Goal: Browse casually

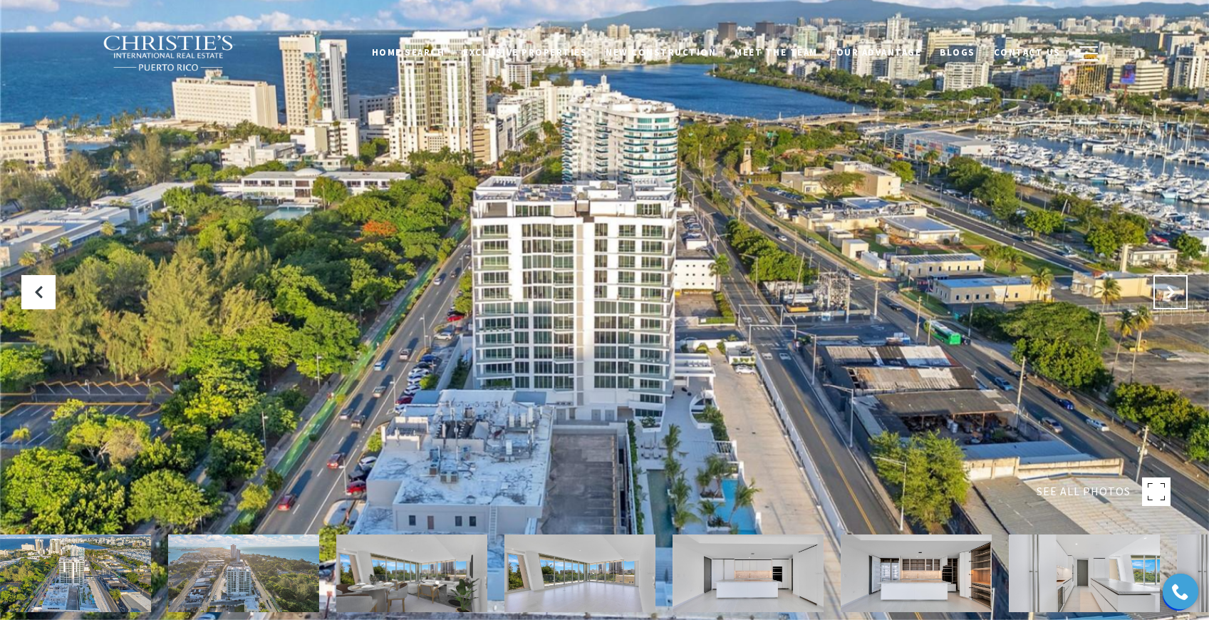
click at [1177, 291] on button "Next Slide" at bounding box center [1170, 292] width 34 height 34
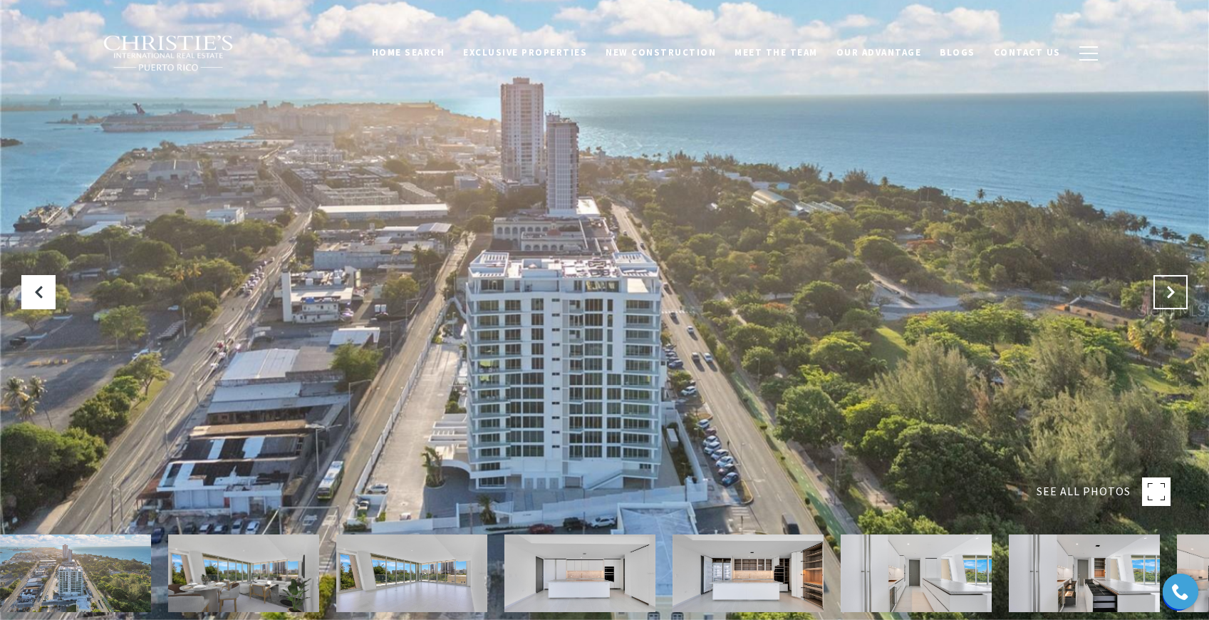
click at [1177, 291] on icon "Next Slide" at bounding box center [1170, 292] width 14 height 14
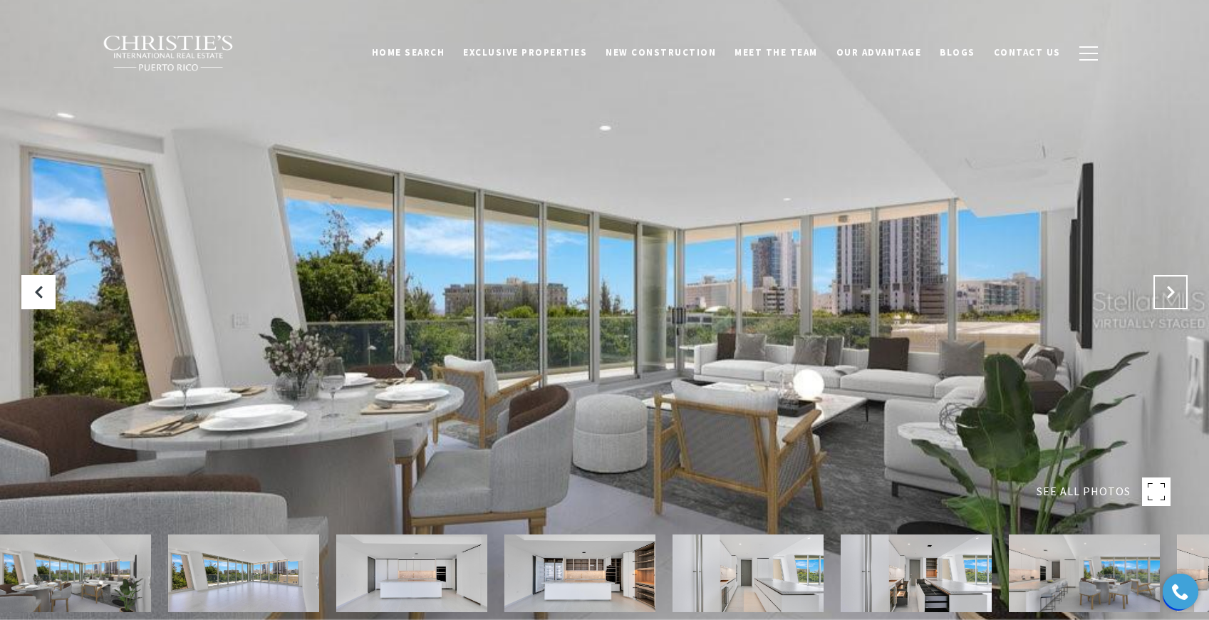
click at [1177, 291] on icon "Next Slide" at bounding box center [1170, 292] width 14 height 14
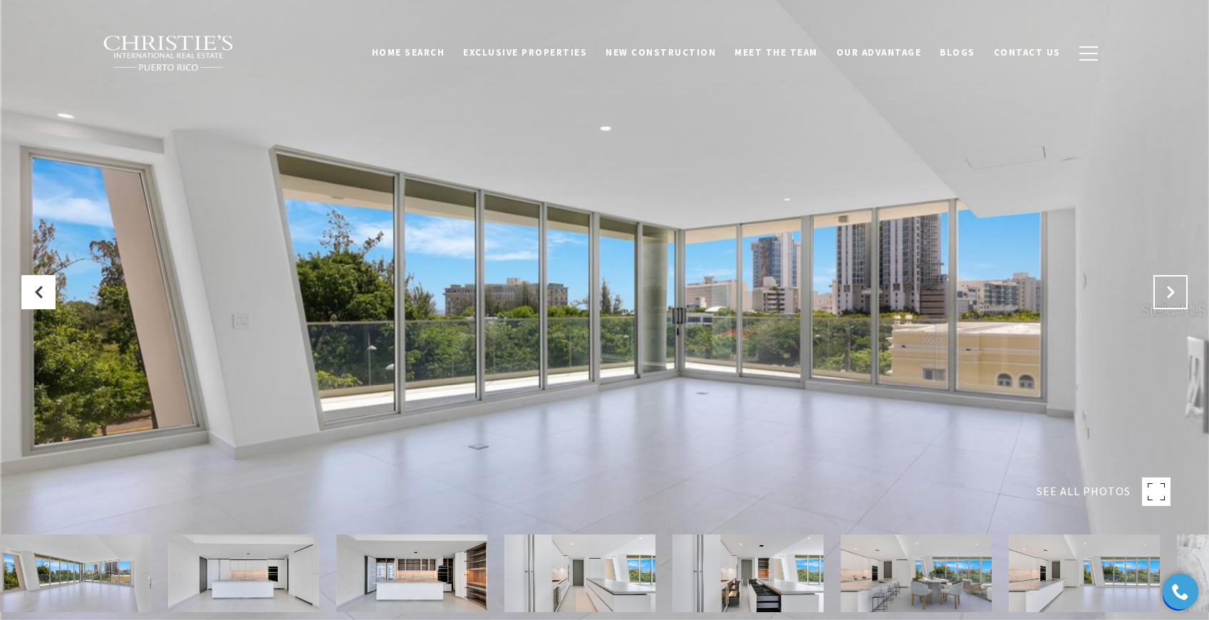
click at [1177, 291] on icon "Next Slide" at bounding box center [1170, 292] width 14 height 14
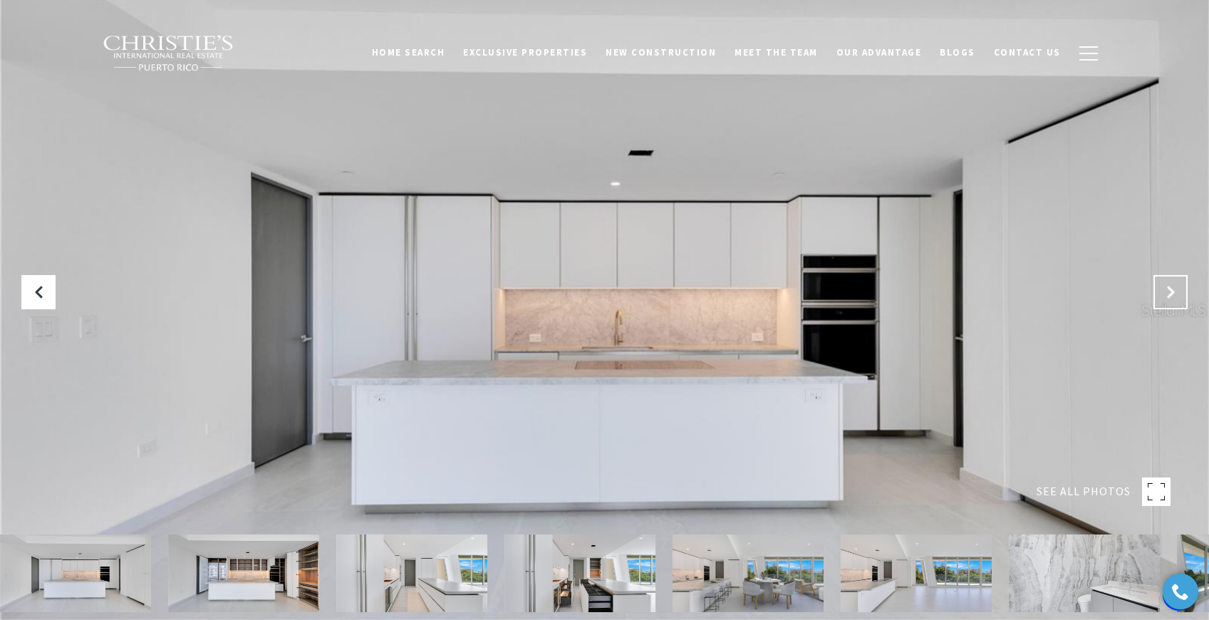
click at [1177, 291] on icon "Next Slide" at bounding box center [1170, 292] width 14 height 14
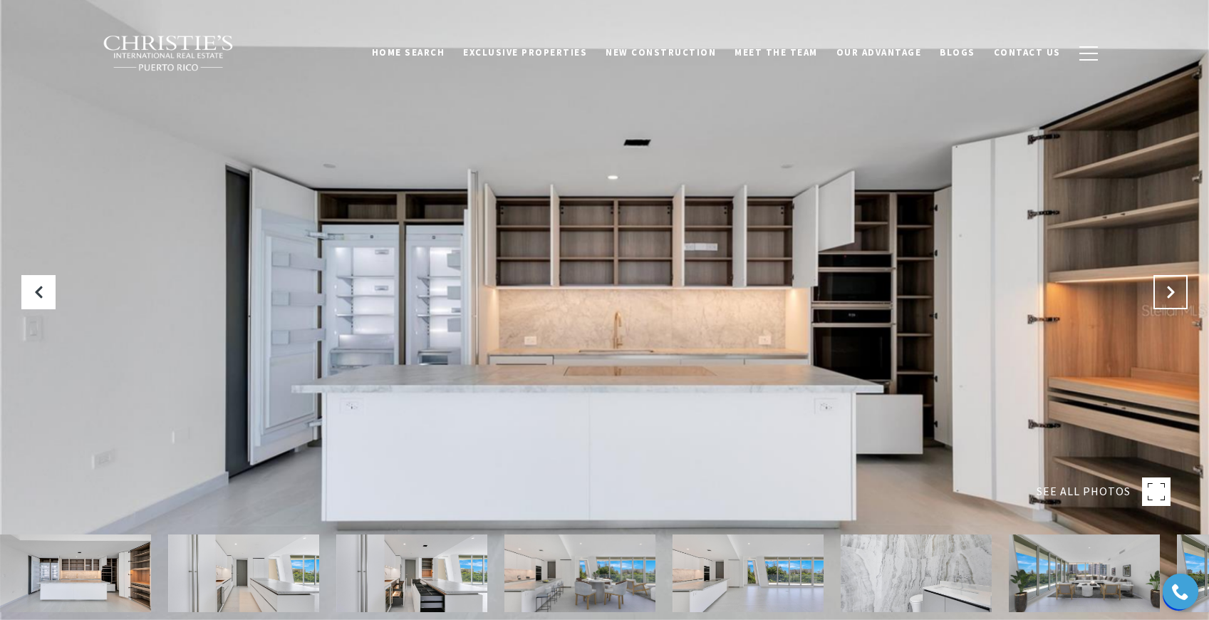
click at [1177, 291] on icon "Next Slide" at bounding box center [1170, 292] width 14 height 14
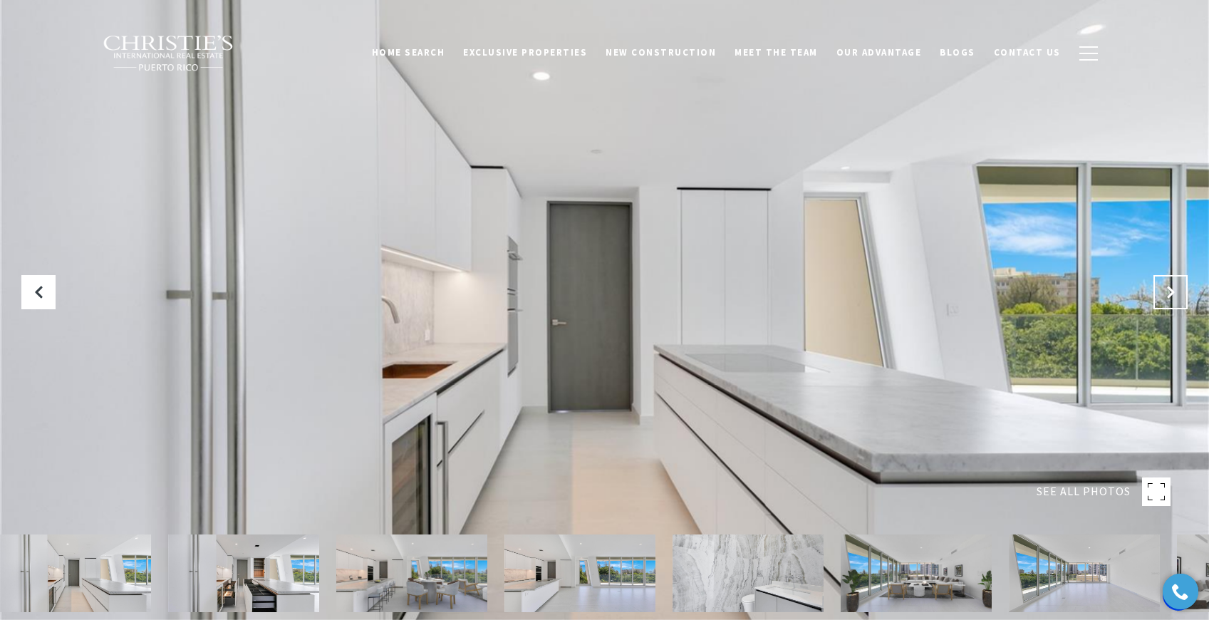
click at [1177, 291] on icon "Next Slide" at bounding box center [1170, 292] width 14 height 14
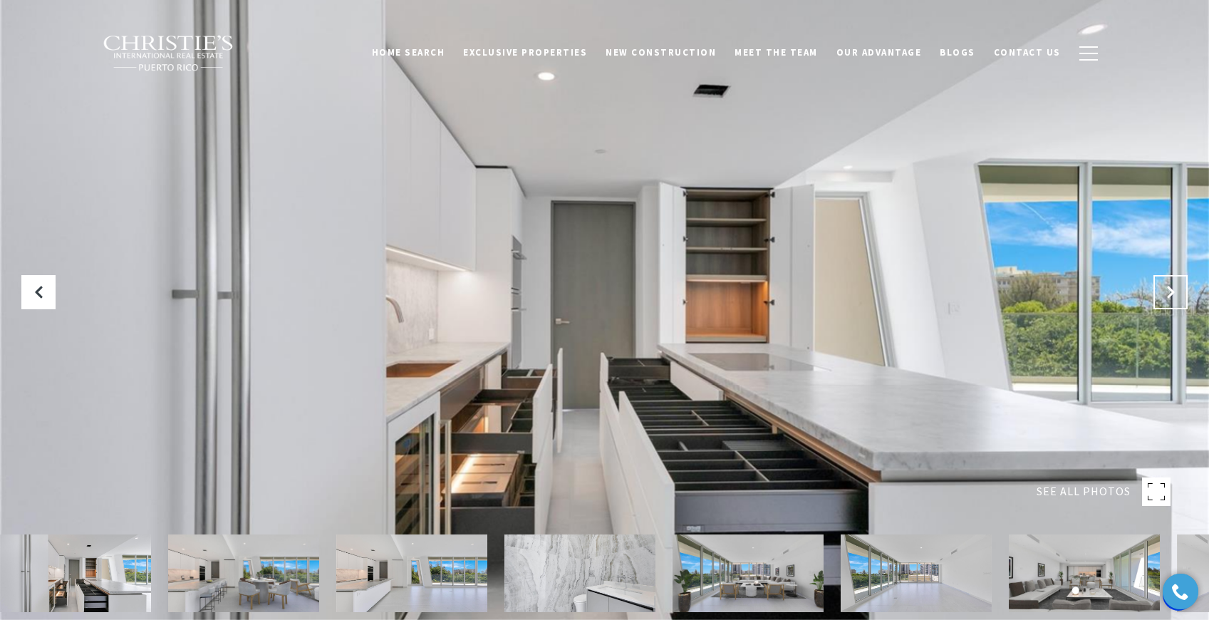
click at [1177, 291] on icon "Next Slide" at bounding box center [1170, 292] width 14 height 14
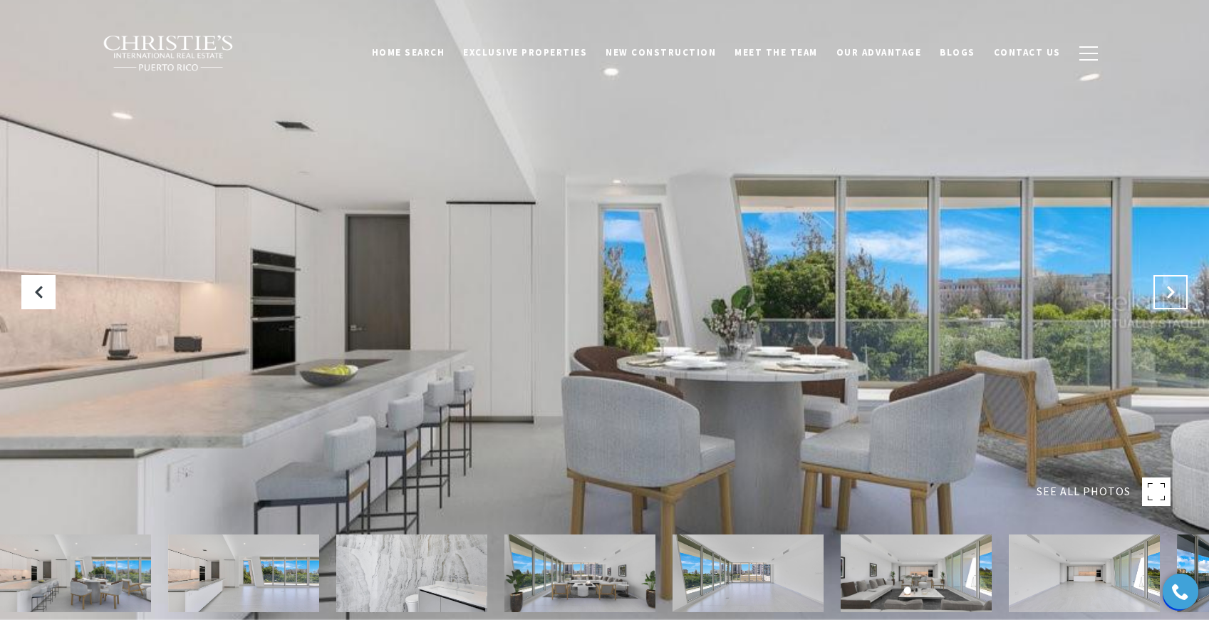
click at [1177, 291] on icon "Next Slide" at bounding box center [1170, 292] width 14 height 14
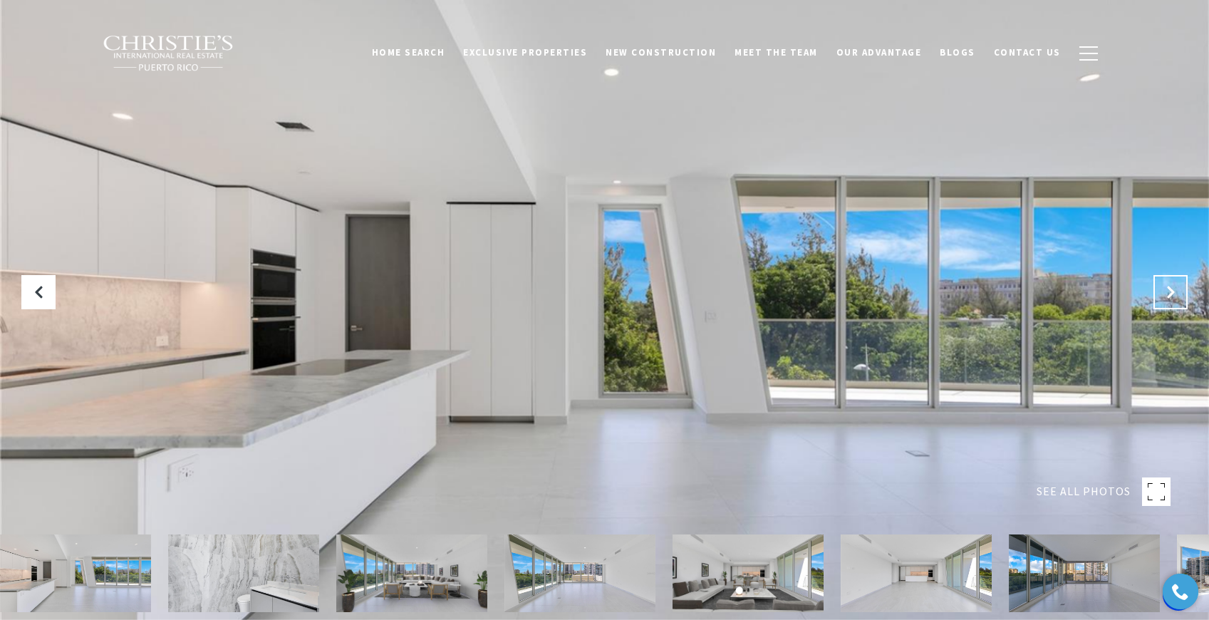
click at [1177, 291] on icon "Next Slide" at bounding box center [1170, 292] width 14 height 14
click at [1177, 292] on icon "Next Slide" at bounding box center [1170, 292] width 14 height 14
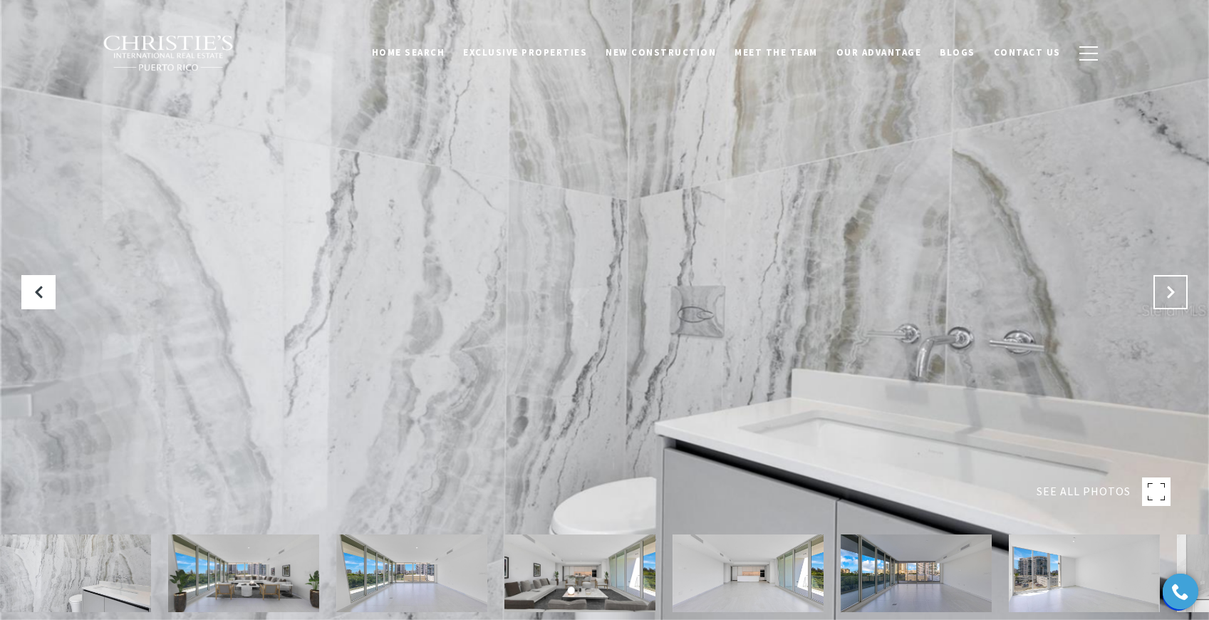
click at [1177, 292] on icon "Next Slide" at bounding box center [1170, 292] width 14 height 14
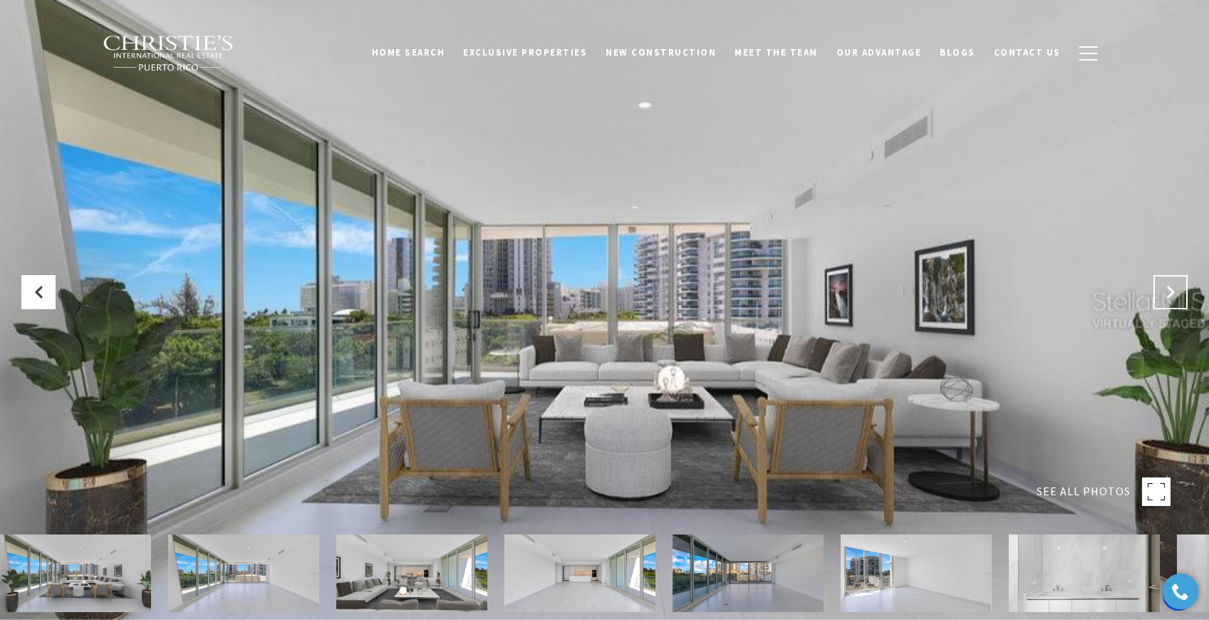
click at [1177, 292] on icon "Next Slide" at bounding box center [1170, 292] width 14 height 14
click at [1177, 293] on button "Next Slide" at bounding box center [1170, 292] width 34 height 34
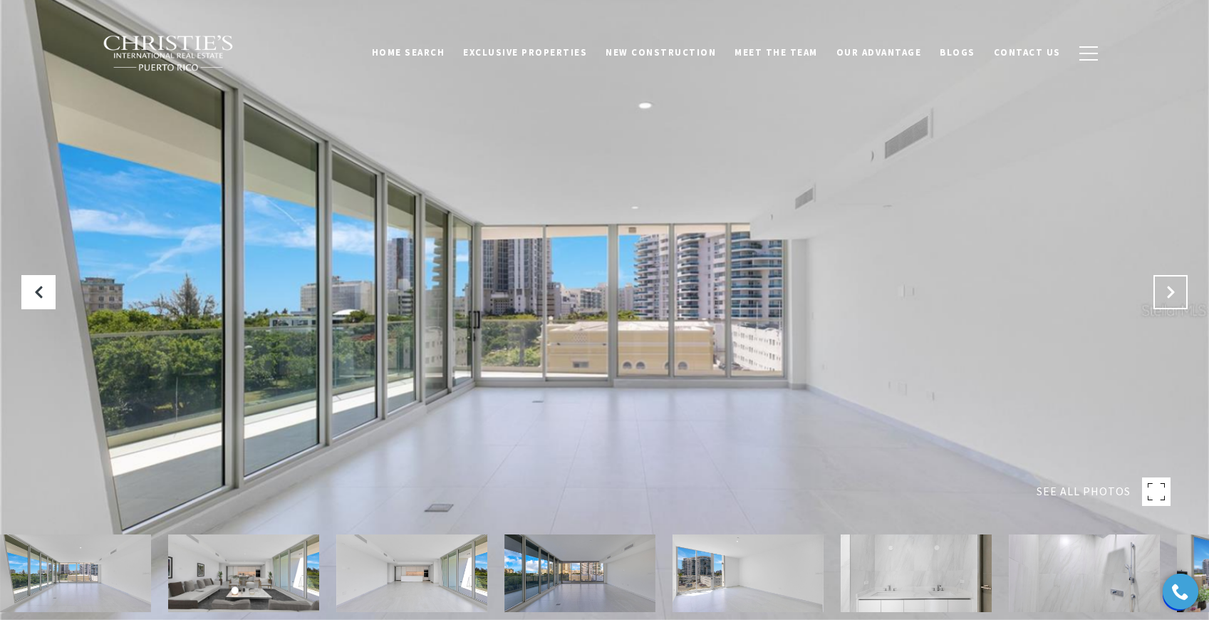
click at [1177, 294] on button "Next Slide" at bounding box center [1170, 292] width 34 height 34
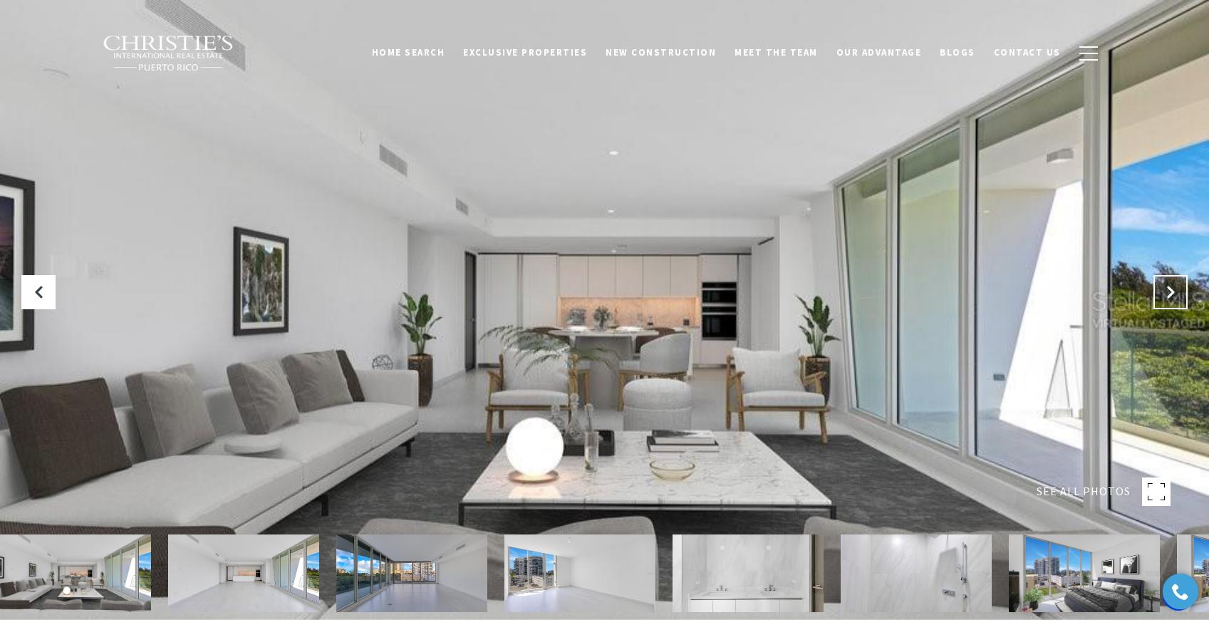
click at [1177, 296] on button "Next Slide" at bounding box center [1170, 292] width 34 height 34
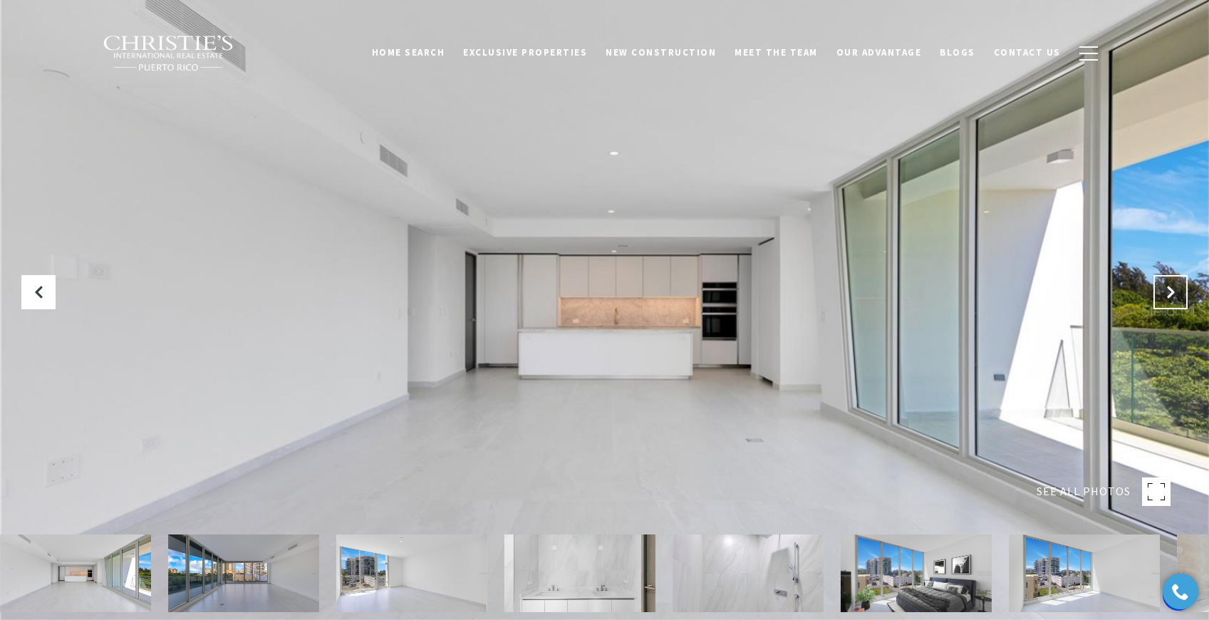
click at [1177, 296] on button "Next Slide" at bounding box center [1170, 292] width 34 height 34
click at [1177, 297] on button "Next Slide" at bounding box center [1170, 292] width 34 height 34
